Goal: Task Accomplishment & Management: Manage account settings

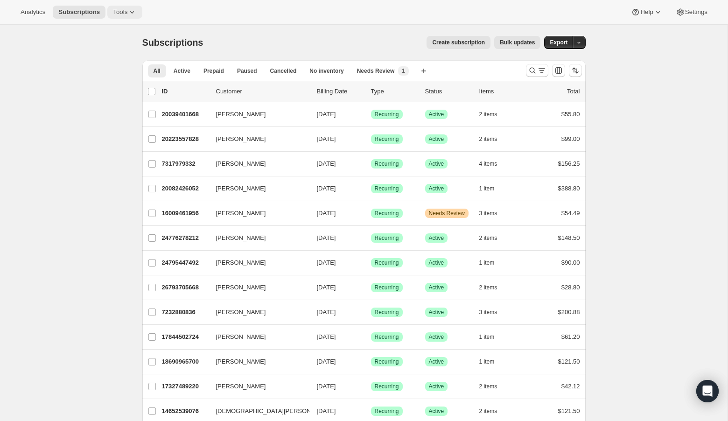
click at [134, 14] on icon at bounding box center [131, 11] width 9 height 9
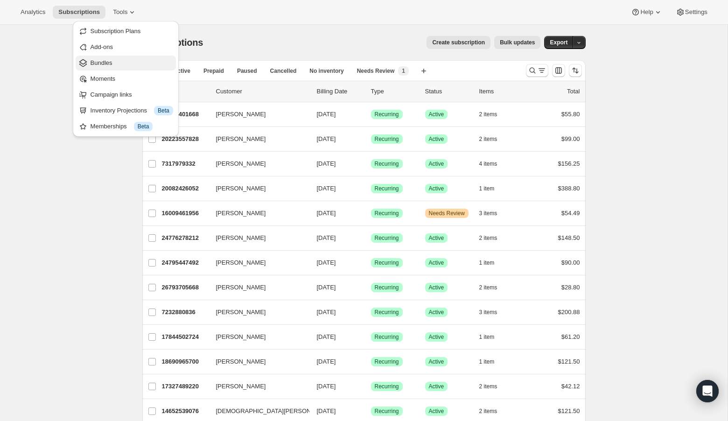
click at [101, 64] on span "Bundles" at bounding box center [102, 62] width 22 height 7
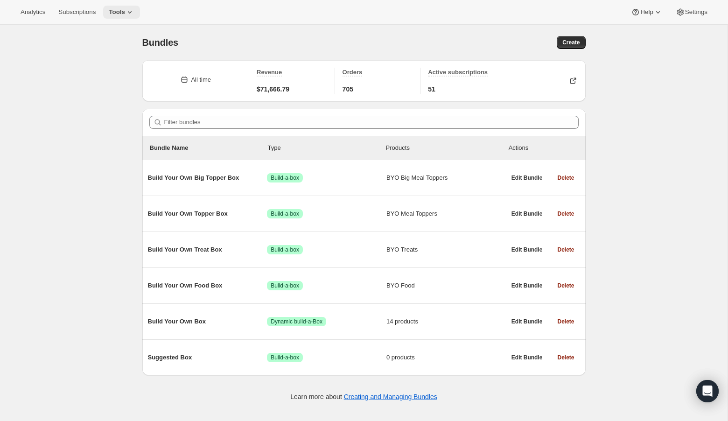
click at [134, 14] on icon at bounding box center [129, 11] width 9 height 9
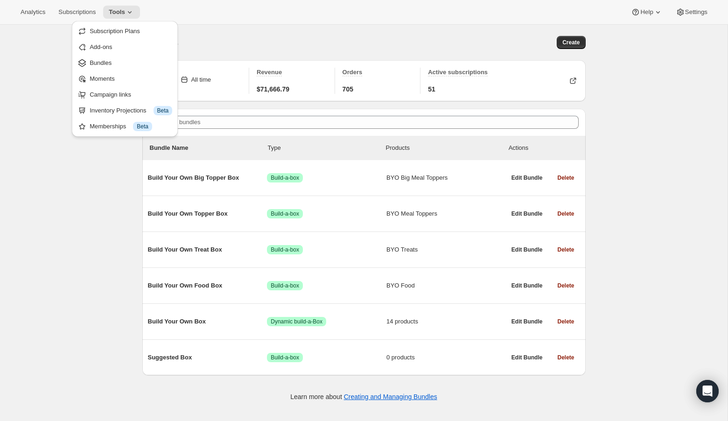
click at [85, 191] on div "Bundles. This page is ready Bundles Create All time Revenue $71,666.79 Orders 7…" at bounding box center [364, 235] width 728 height 421
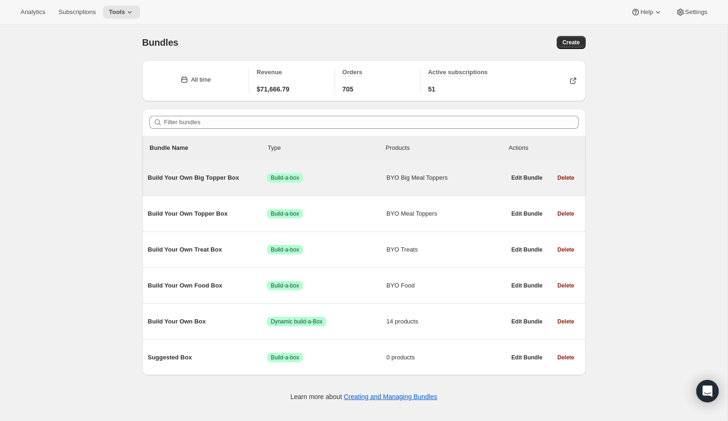
click at [202, 176] on span "Build Your Own Big Topper Box" at bounding box center [208, 177] width 120 height 9
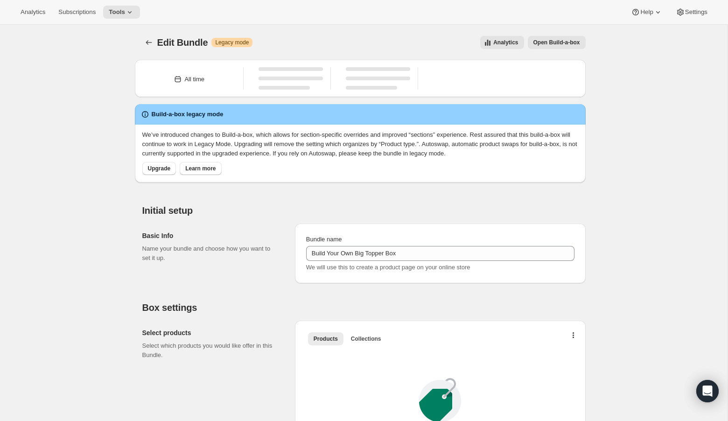
type input "Build Your Own Big Topper Box"
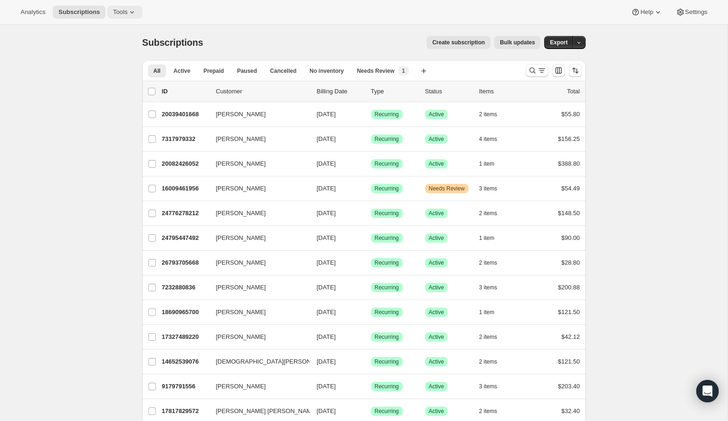
click at [137, 12] on icon at bounding box center [131, 11] width 9 height 9
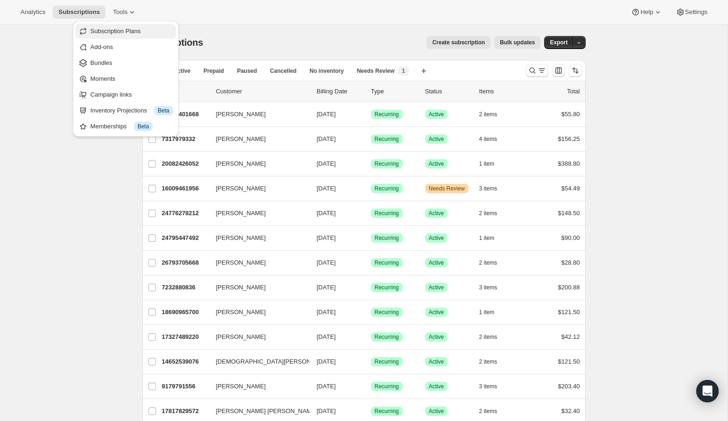
click at [127, 29] on span "Subscription Plans" at bounding box center [116, 31] width 50 height 7
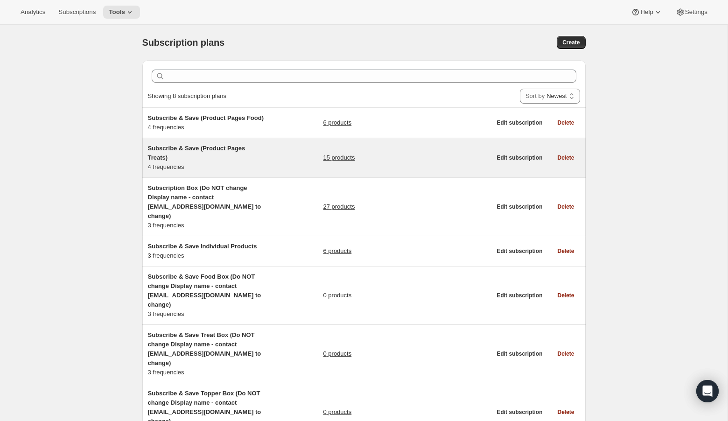
click at [211, 155] on span "Subscribe & Save (Product Pages Treats)" at bounding box center [197, 153] width 98 height 16
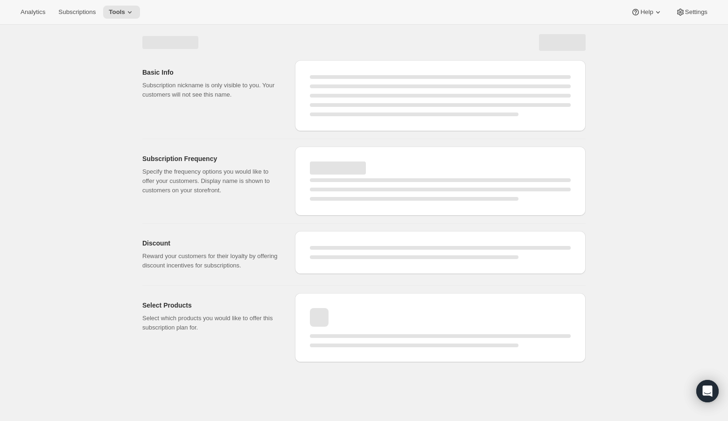
select select "WEEK"
select select "MONTH"
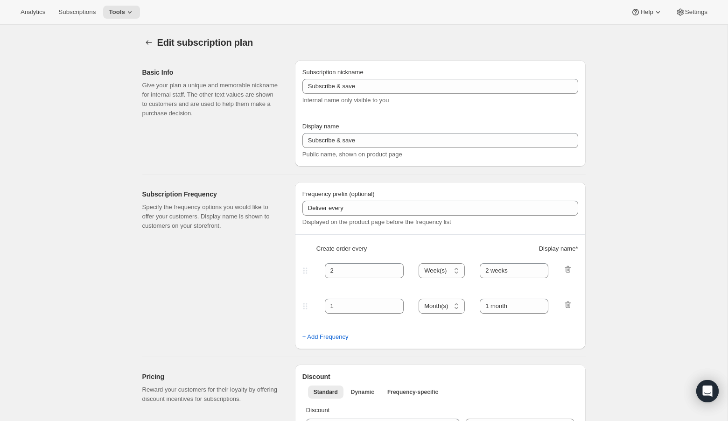
type input "Subscribe & Save (Product Pages Treats)"
type input "4"
select select "WEEK"
type input "4 weeks (Most Popular)"
type input "10"
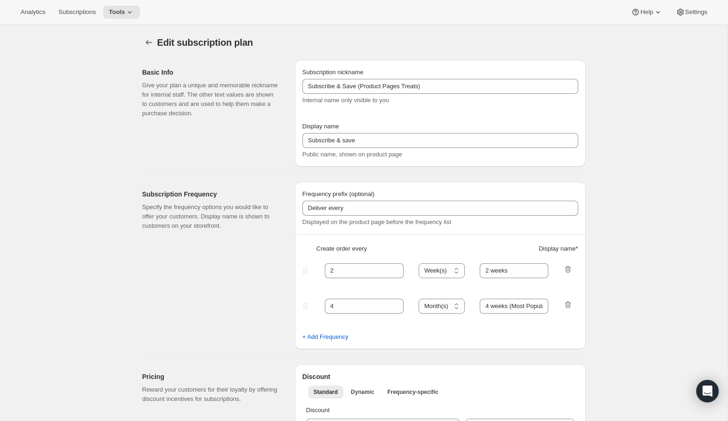
select select "WEEK"
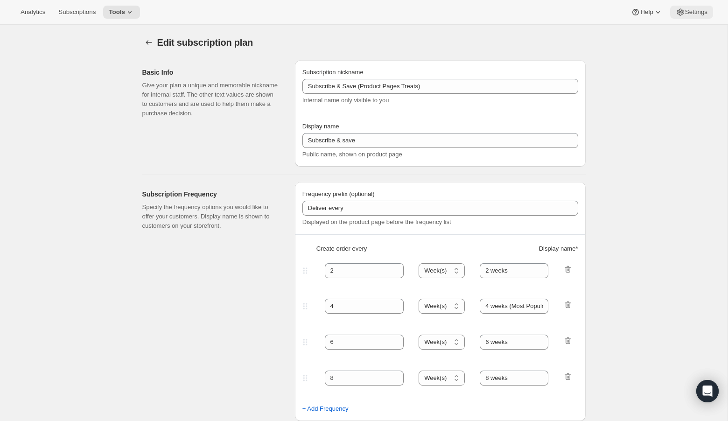
click at [687, 15] on span "Settings" at bounding box center [696, 11] width 22 height 7
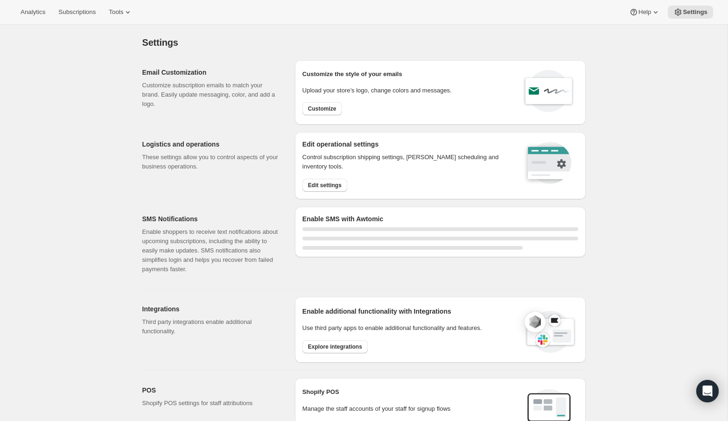
select select "22:00"
select select "07:00"
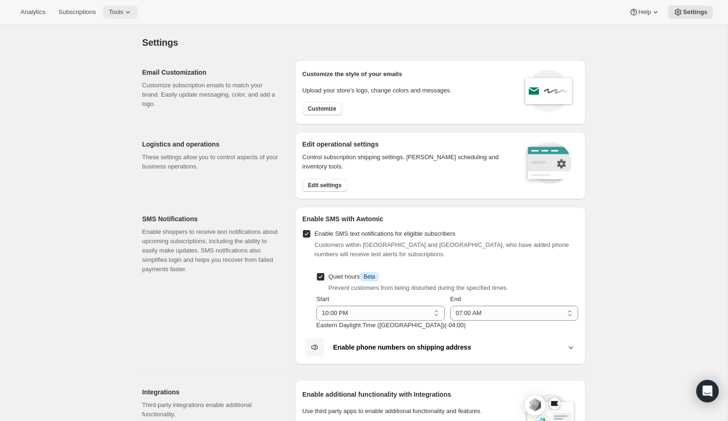
click at [138, 11] on button "Tools" at bounding box center [120, 12] width 35 height 13
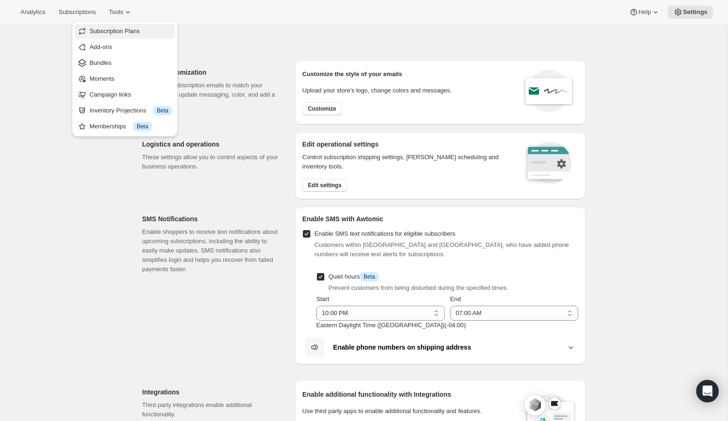
click at [107, 33] on span "Subscription Plans" at bounding box center [115, 31] width 50 height 7
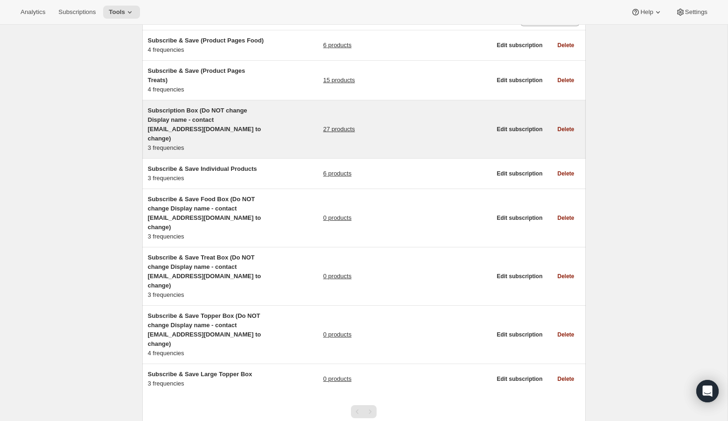
scroll to position [84, 0]
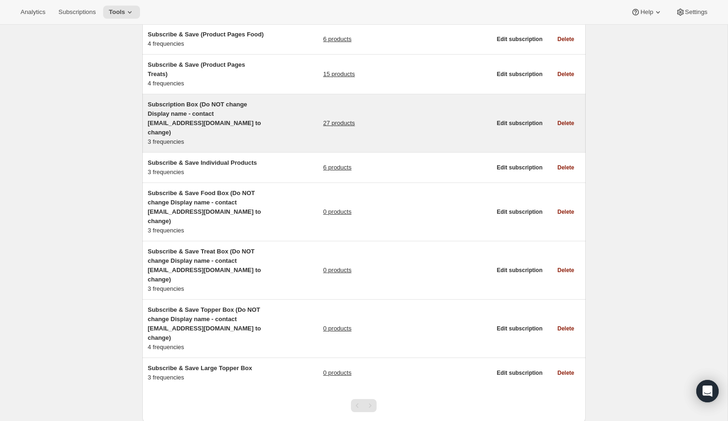
scroll to position [0, 0]
